Goal: Check status: Check status

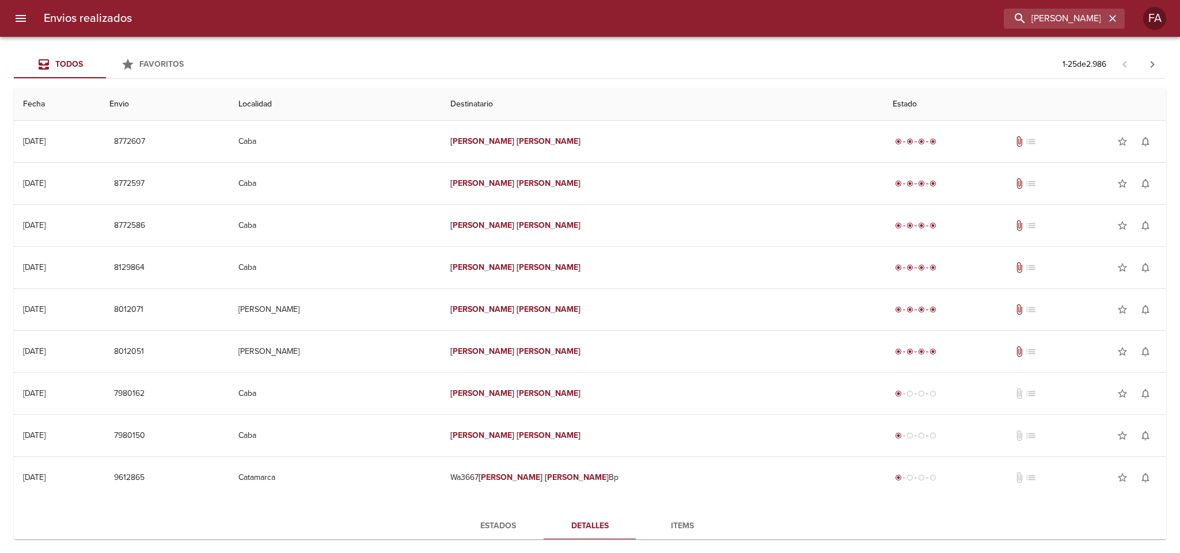
scroll to position [86, 0]
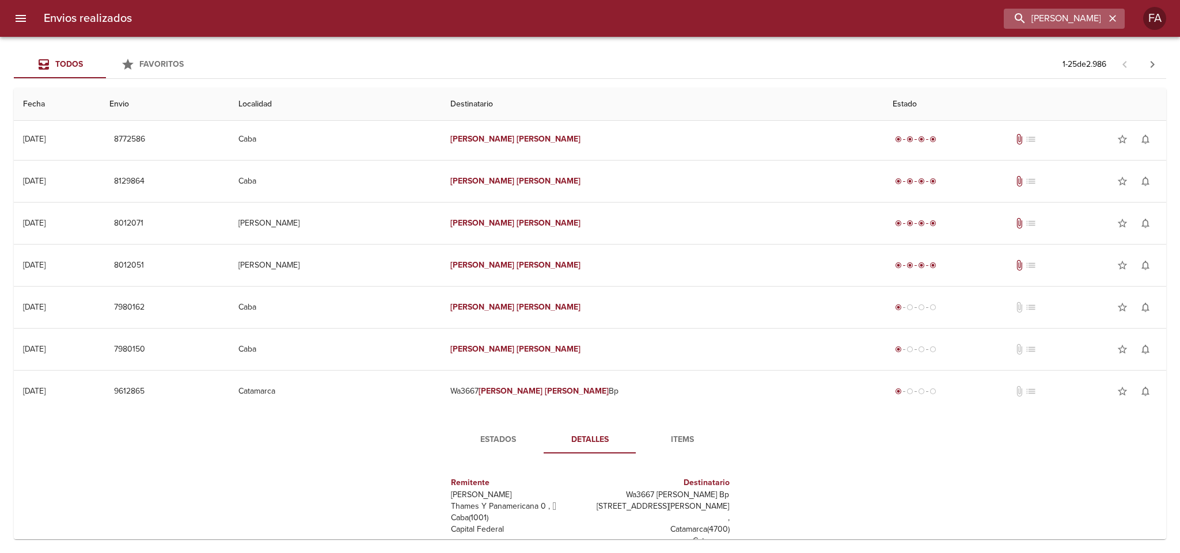
drag, startPoint x: 1118, startPoint y: 18, endPoint x: 1104, endPoint y: 21, distance: 14.1
click at [1116, 19] on button "button" at bounding box center [1112, 18] width 15 height 15
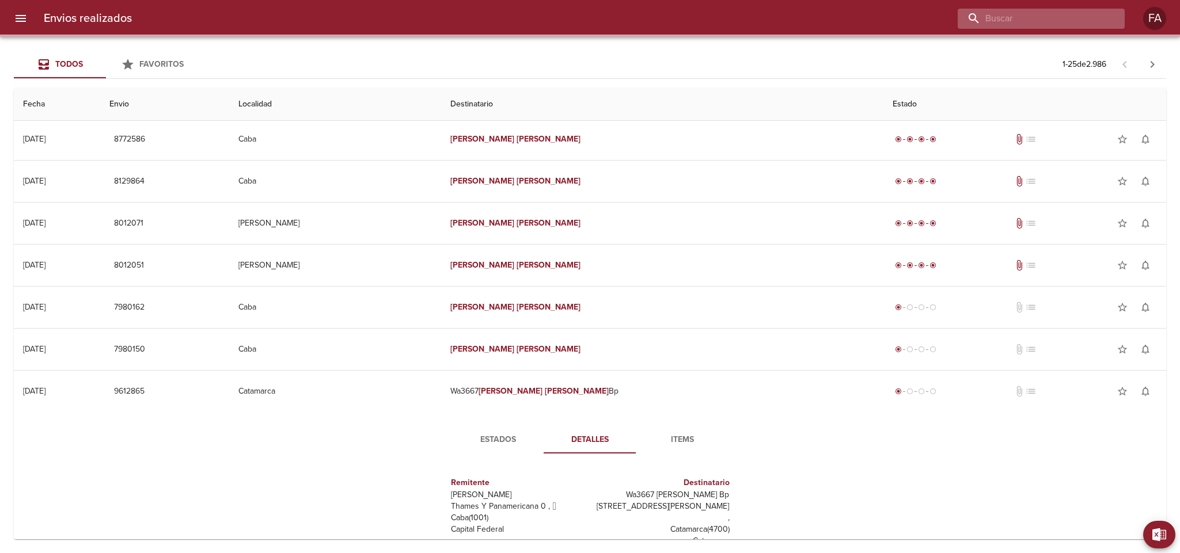
click at [1100, 20] on input "buscar" at bounding box center [1031, 19] width 147 height 20
paste input "RIBLES [PERSON_NAME] BP"
type input "RIBLES [PERSON_NAME] BP"
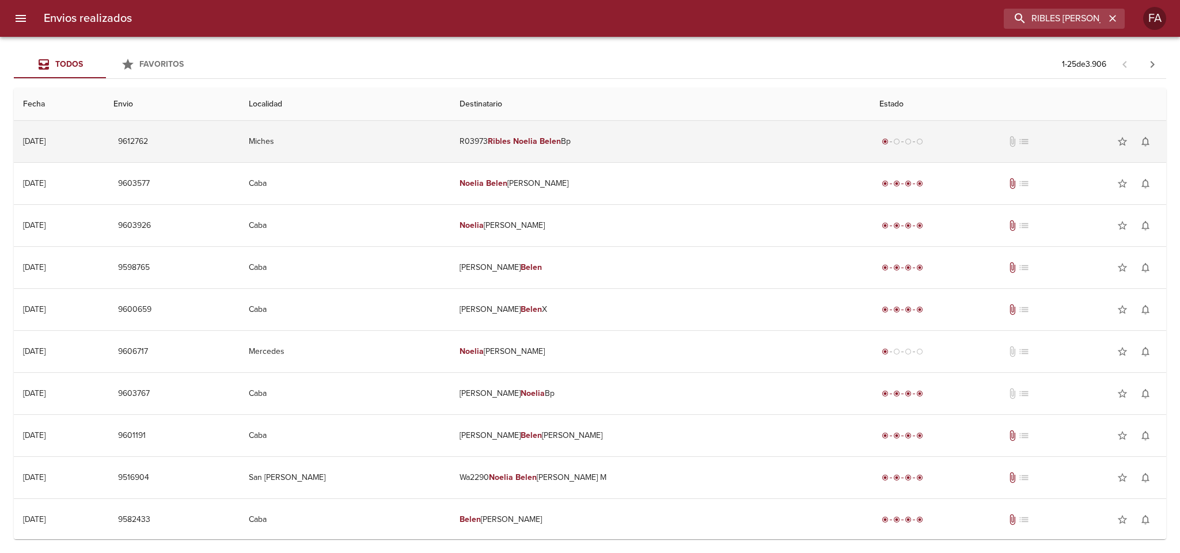
click at [429, 142] on td "Miches" at bounding box center [345, 141] width 210 height 41
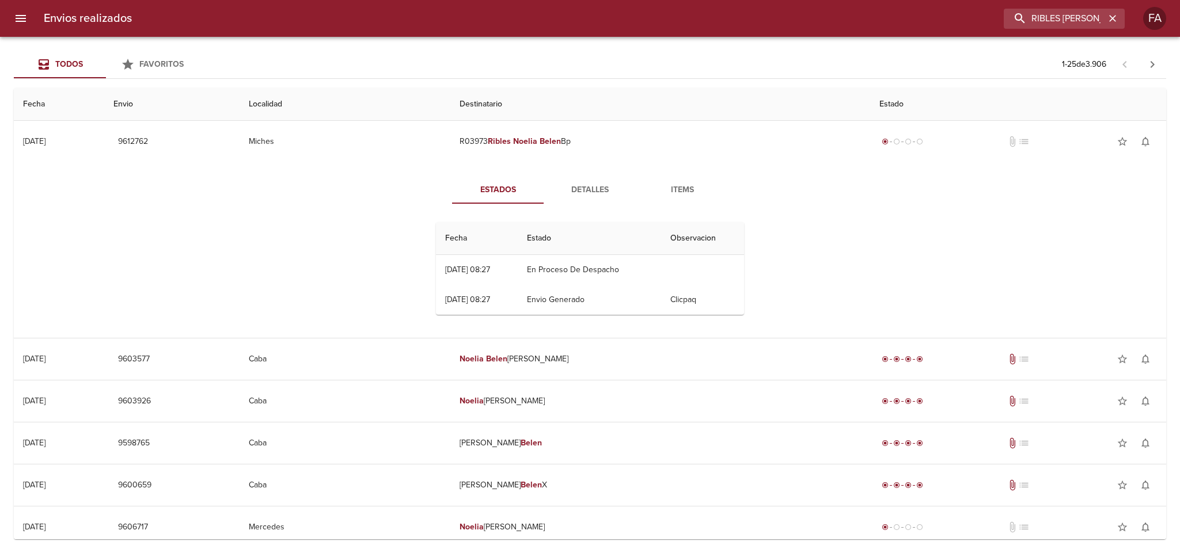
click at [591, 179] on button "Detalles" at bounding box center [590, 190] width 92 height 28
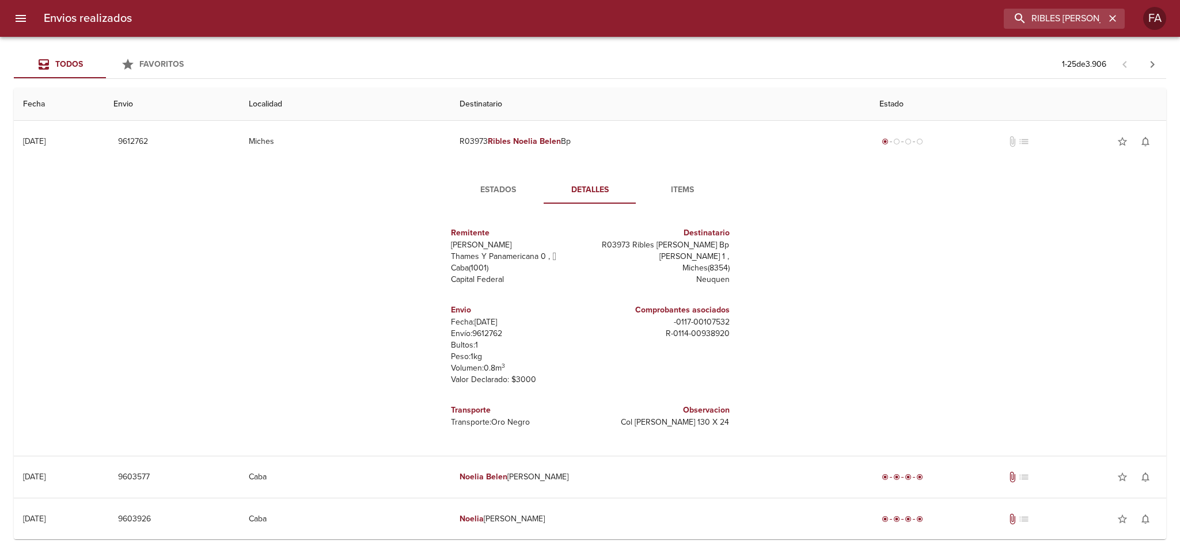
click at [487, 336] on p "Envío: 9612762" at bounding box center [518, 334] width 135 height 12
copy p "9612762"
drag, startPoint x: 654, startPoint y: 324, endPoint x: 719, endPoint y: 331, distance: 66.0
click at [719, 331] on div "Comprobantes asociados - 0117 - 00107532 R - 0114 - 00938920" at bounding box center [662, 321] width 135 height 45
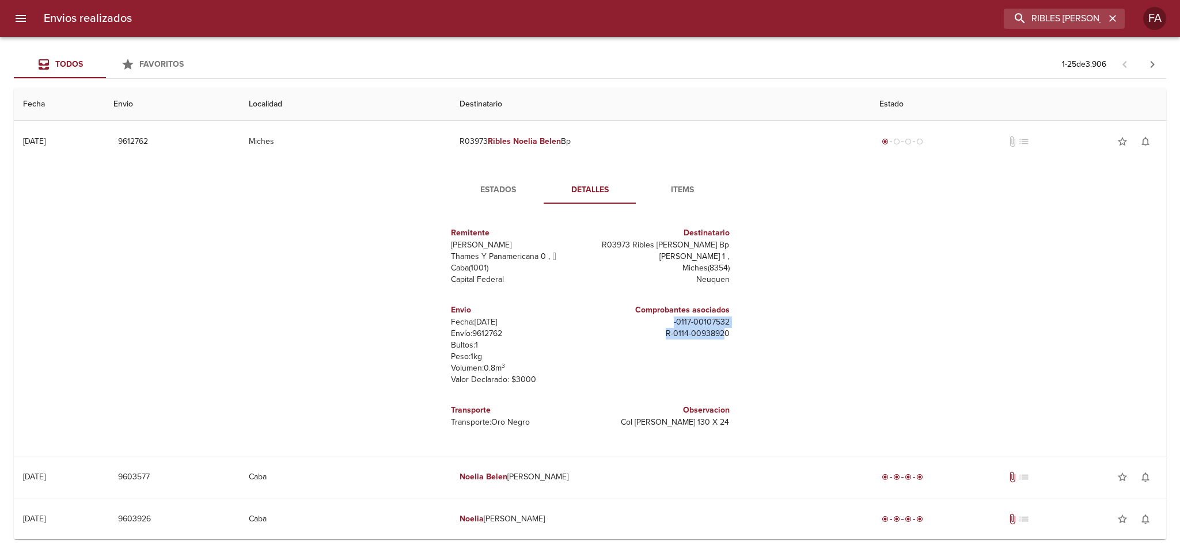
click at [719, 331] on p "R - 0114 - 00938920" at bounding box center [662, 334] width 135 height 12
drag, startPoint x: 677, startPoint y: 336, endPoint x: 698, endPoint y: 295, distance: 45.6
click at [734, 337] on div "Remitente Wamaro [PERSON_NAME] Y Panamericana 0 ,   Caba ( 1001 ) Capital Feder…" at bounding box center [589, 327] width 317 height 229
copy p "R - 0114 - 00938920"
drag, startPoint x: 643, startPoint y: 249, endPoint x: 722, endPoint y: 244, distance: 79.1
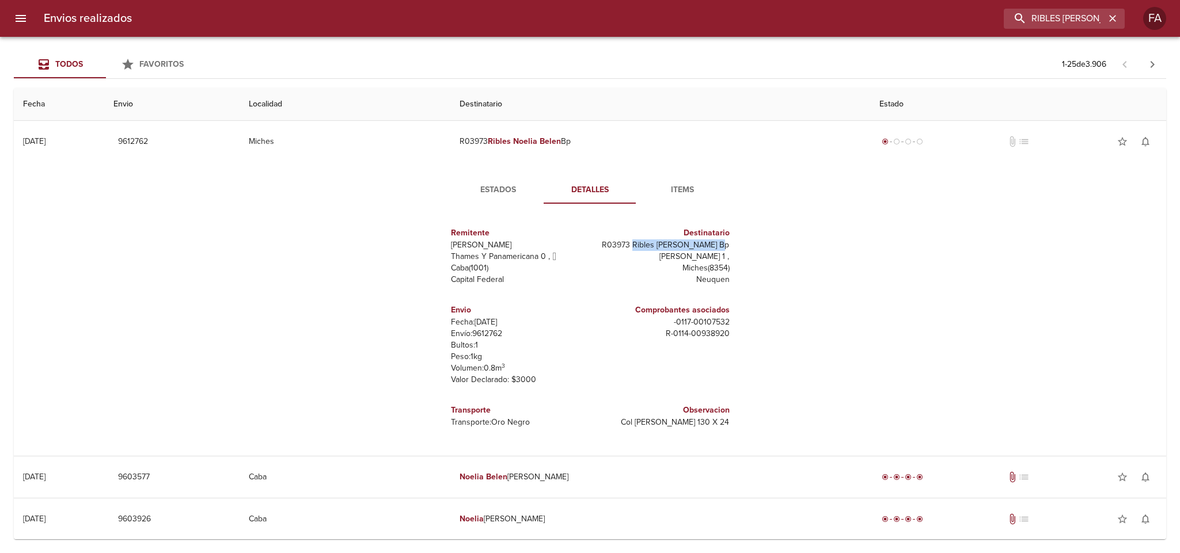
click at [722, 244] on p "R03973 Ribles [PERSON_NAME] Bp" at bounding box center [662, 246] width 135 height 12
copy p "Ribles [PERSON_NAME] Bp"
click at [1111, 25] on button "button" at bounding box center [1112, 18] width 15 height 15
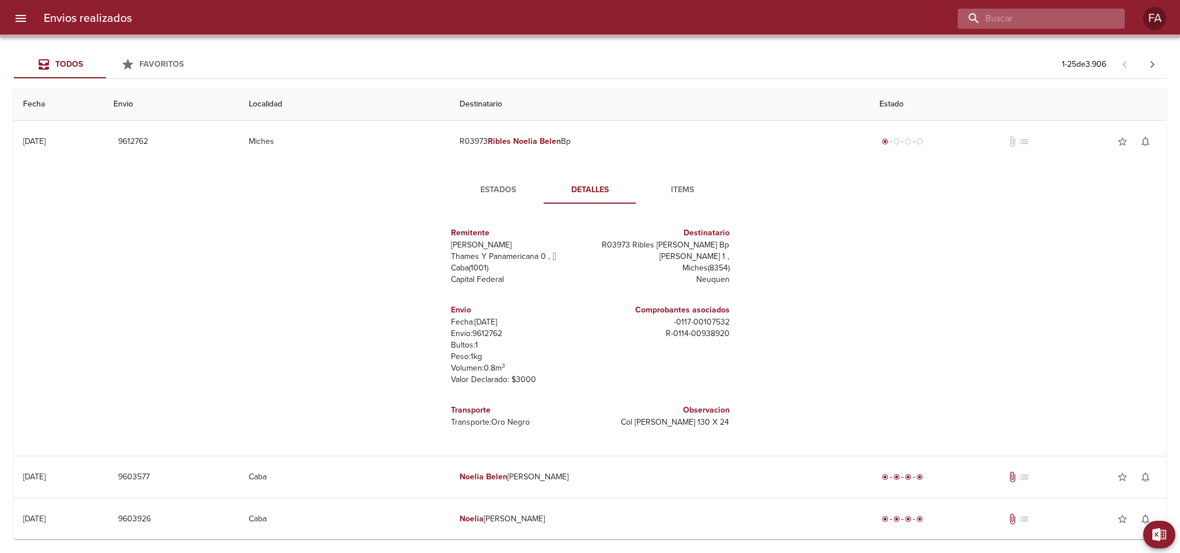
click at [1102, 21] on input "buscar" at bounding box center [1031, 19] width 147 height 20
paste input "[PERSON_NAME]"
type input "[PERSON_NAME]"
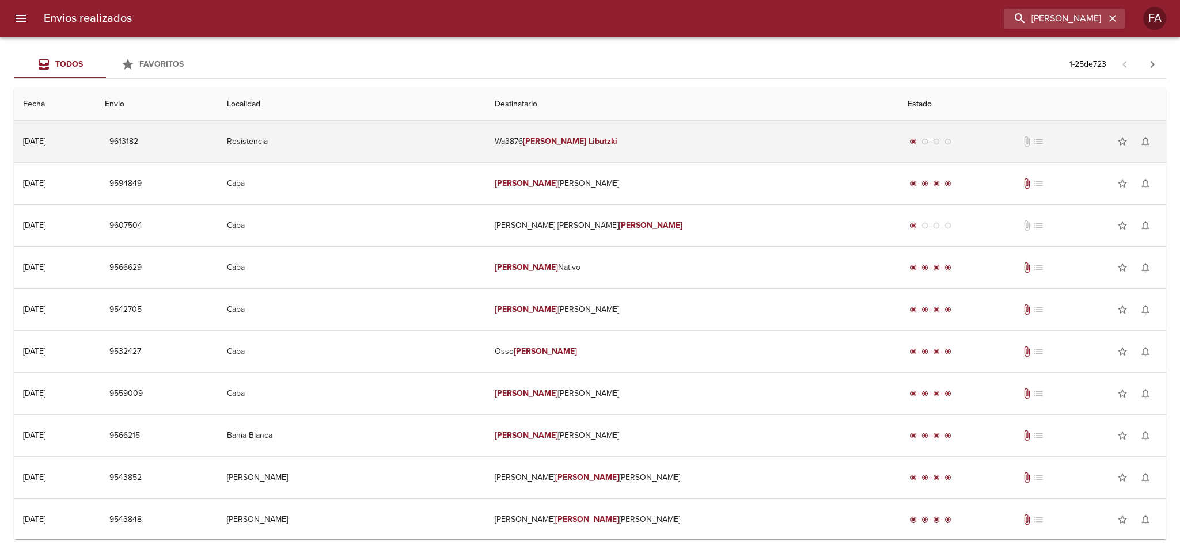
click at [138, 140] on span "9613182" at bounding box center [123, 142] width 29 height 14
